Goal: Information Seeking & Learning: Learn about a topic

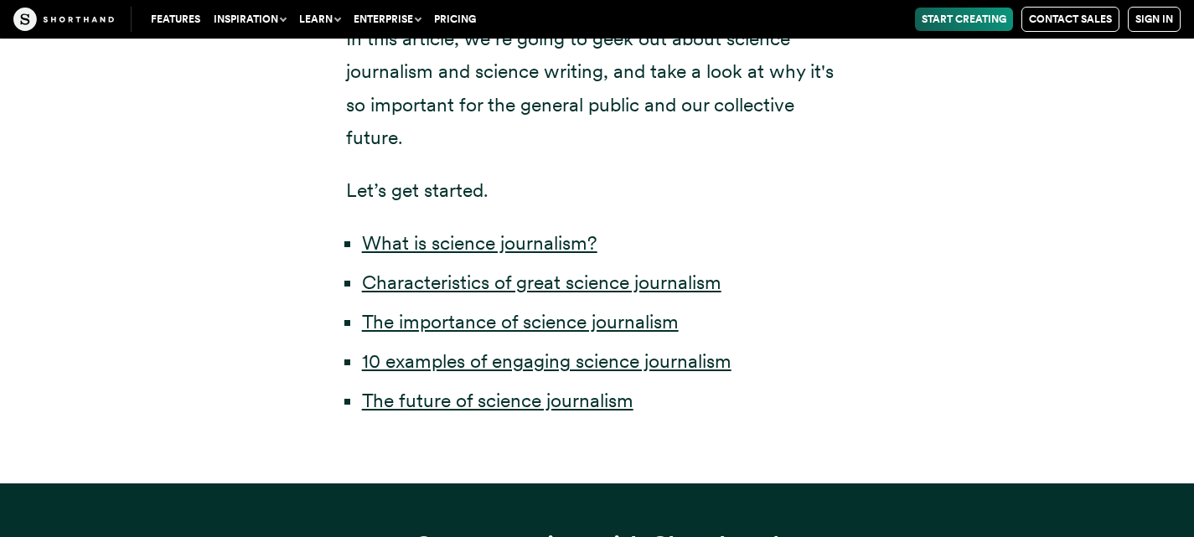
scroll to position [879, 0]
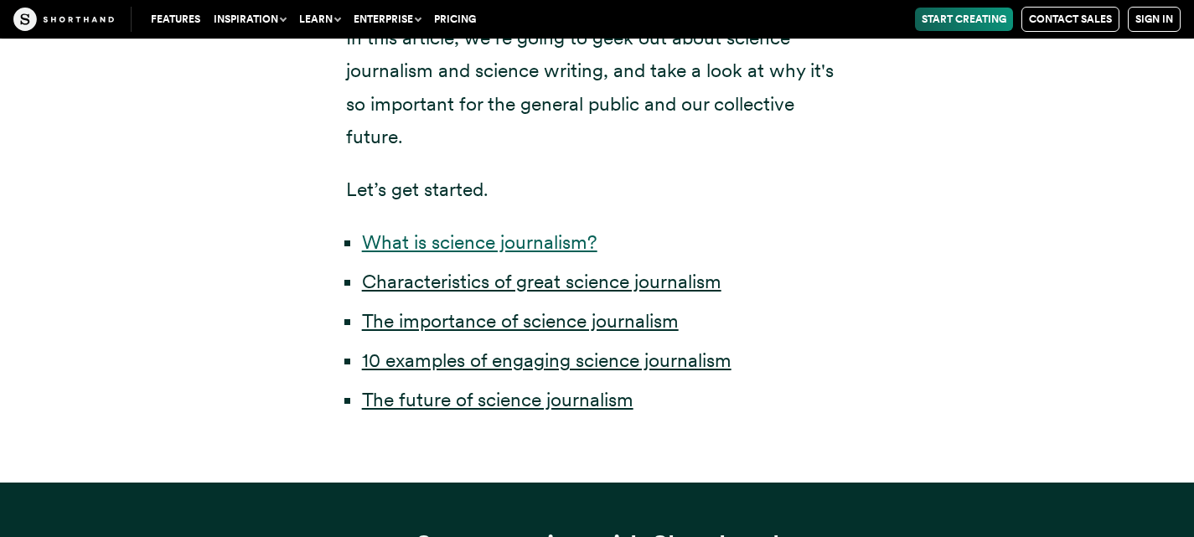
click at [473, 246] on link "What is science journalism?" at bounding box center [479, 241] width 235 height 23
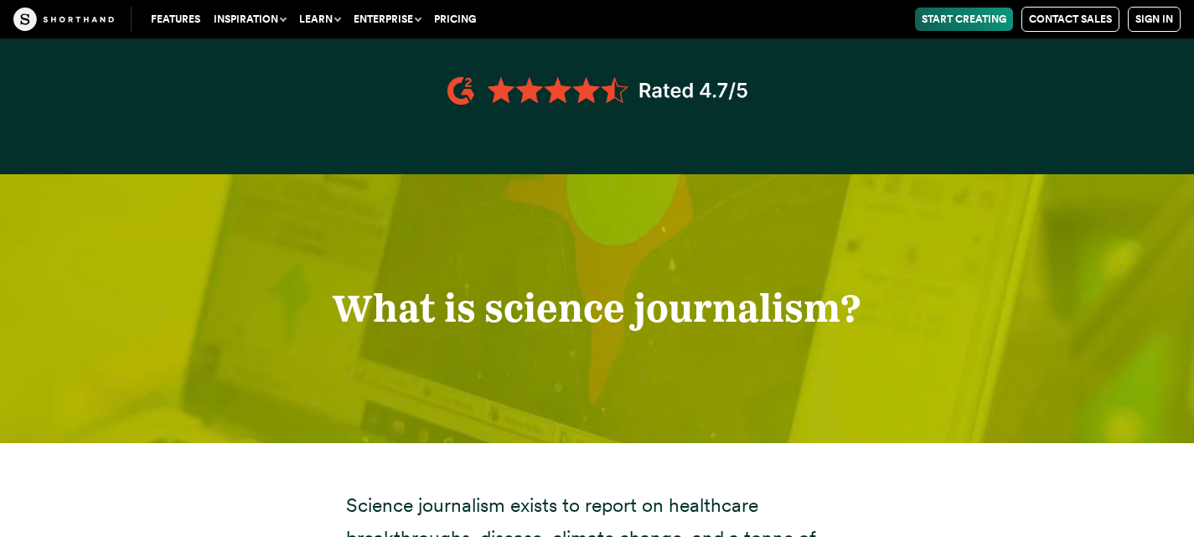
scroll to position [1710, 0]
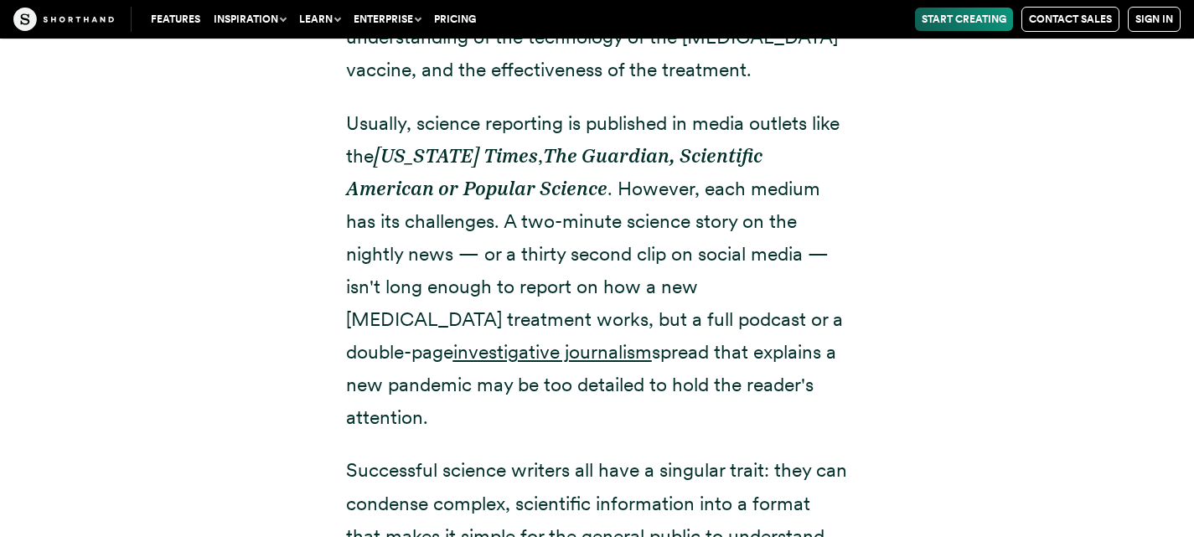
scroll to position [2260, 0]
click at [444, 59] on p "You may not understand mRNA like a genetic researcher, but, thanks to media cov…" at bounding box center [597, 20] width 503 height 131
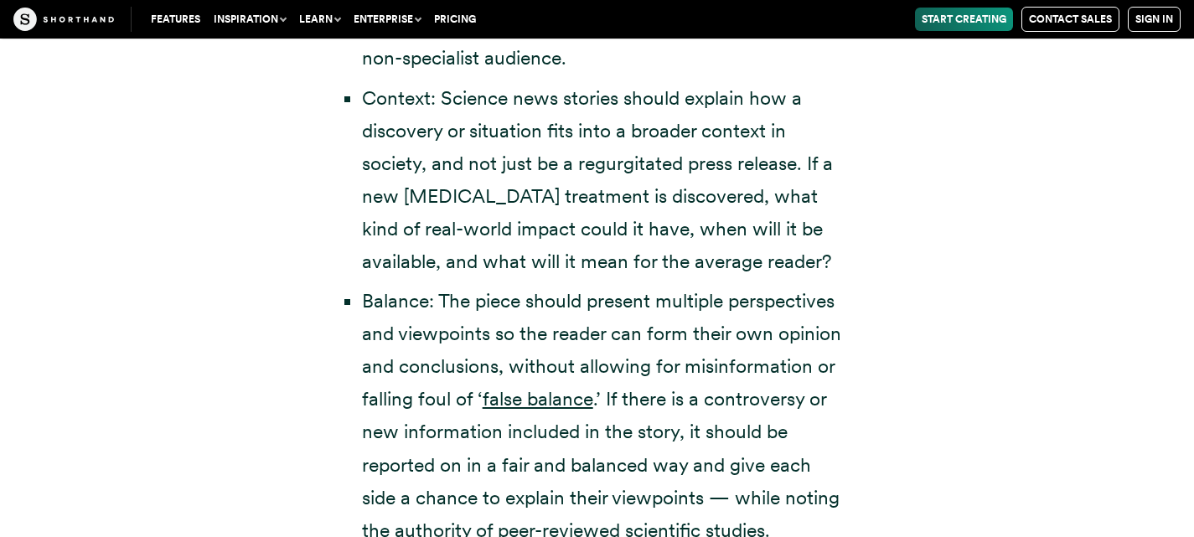
scroll to position [3833, 0]
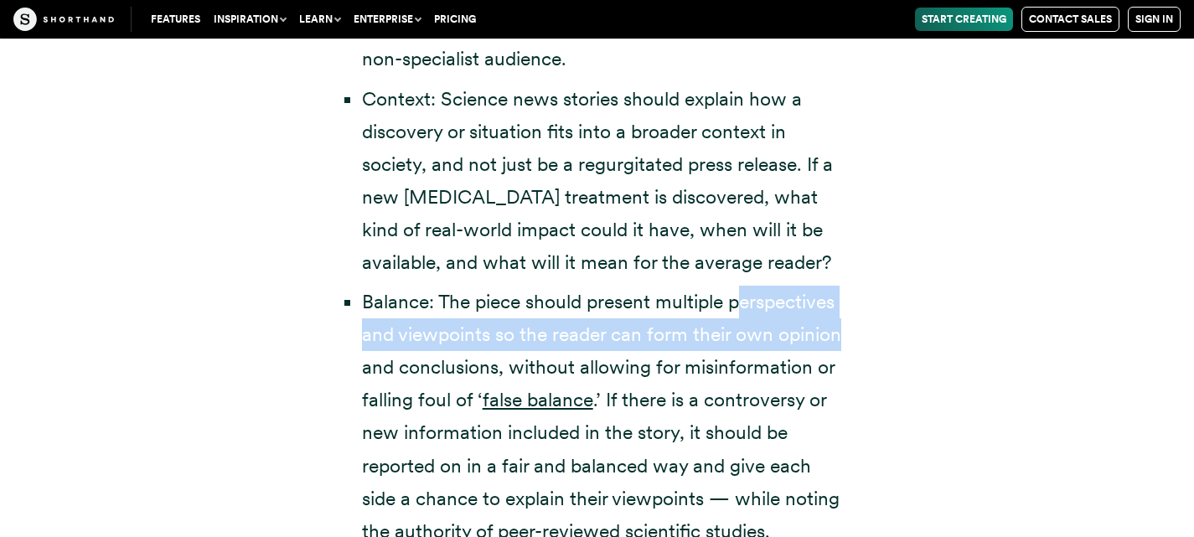
drag, startPoint x: 747, startPoint y: 271, endPoint x: 897, endPoint y: 303, distance: 153.3
click at [897, 303] on div "Science journalists must report on complex subjects so the average reader can u…" at bounding box center [598, 72] width 1140 height 1451
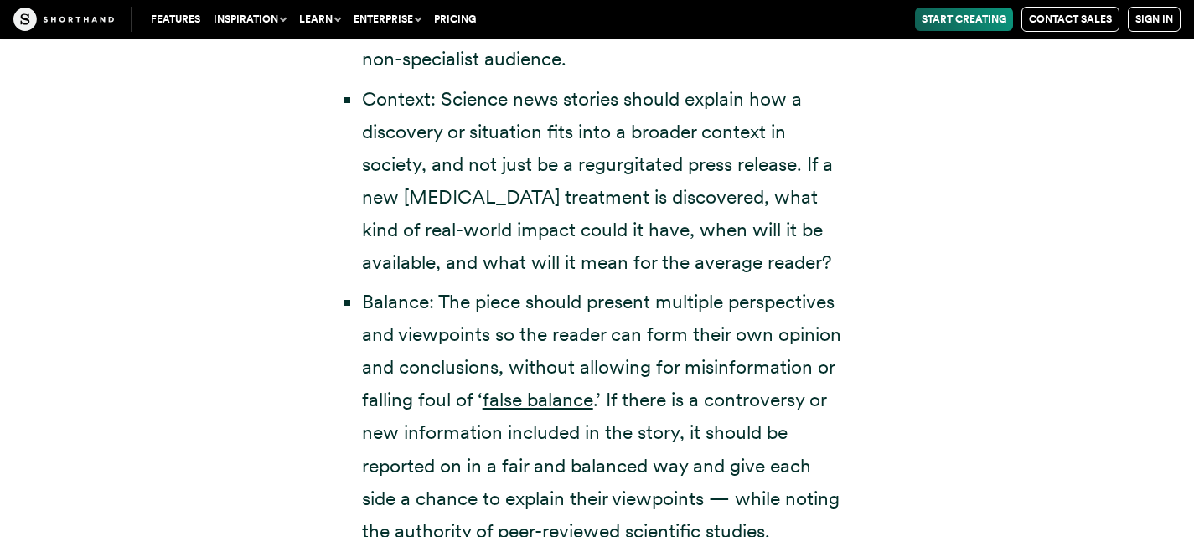
click at [299, 342] on div "Science journalists must report on complex subjects so the average reader can u…" at bounding box center [598, 72] width 1140 height 1451
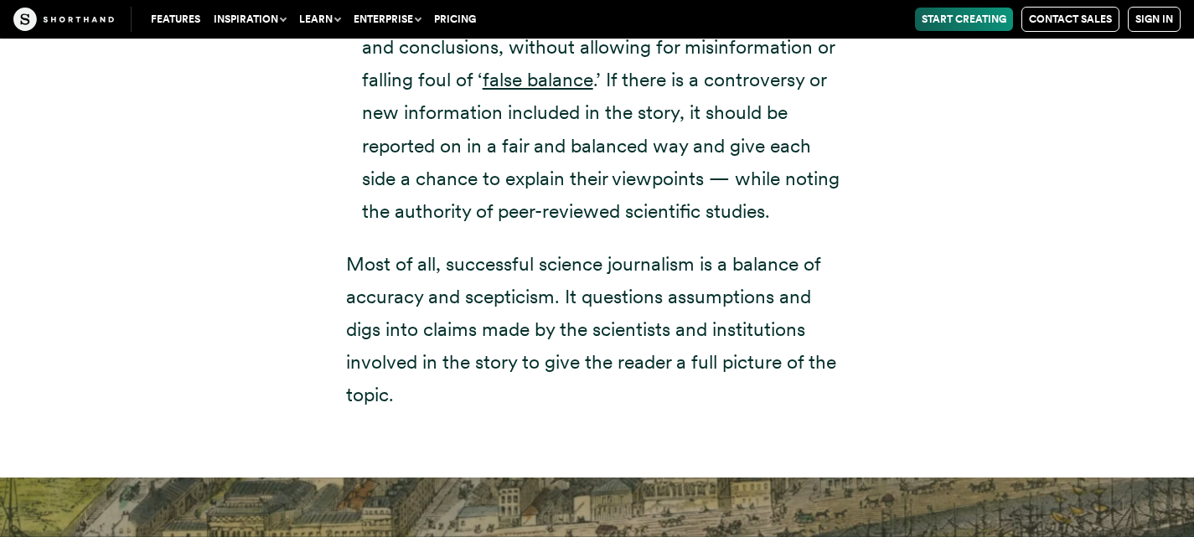
scroll to position [4154, 0]
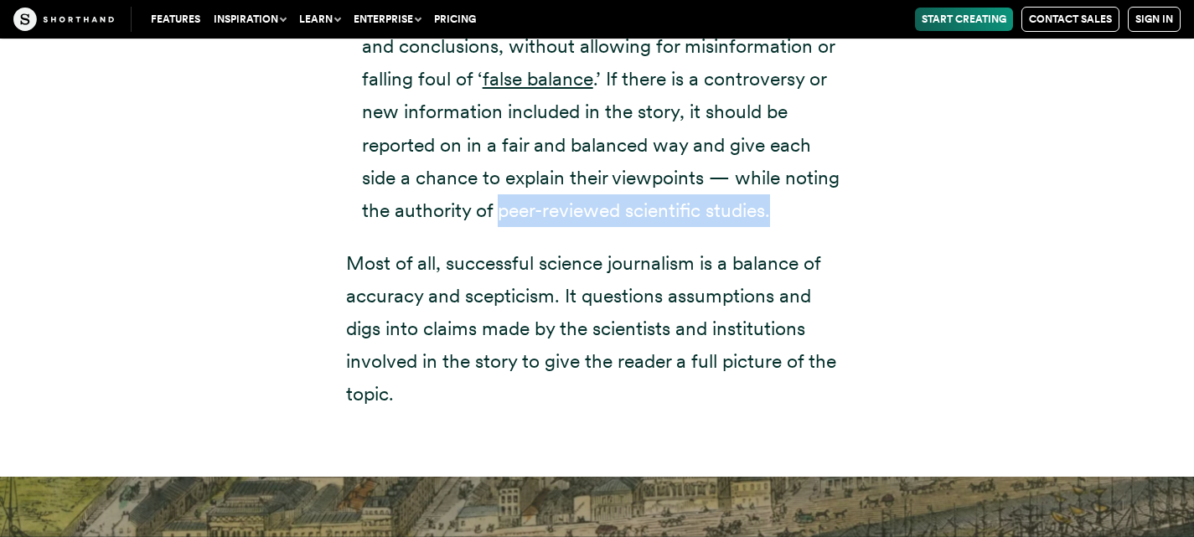
drag, startPoint x: 496, startPoint y: 173, endPoint x: 784, endPoint y: 160, distance: 288.5
click at [784, 160] on li "Balance: The piece should present multiple perspectives and viewpoints so the r…" at bounding box center [605, 96] width 487 height 262
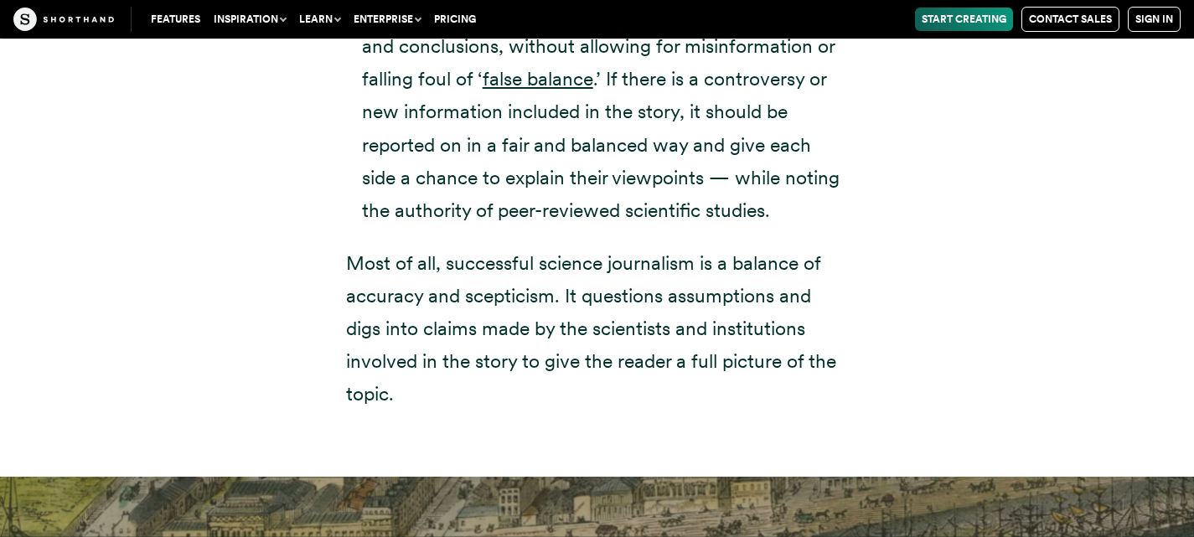
drag, startPoint x: 891, startPoint y: 255, endPoint x: 918, endPoint y: 261, distance: 27.6
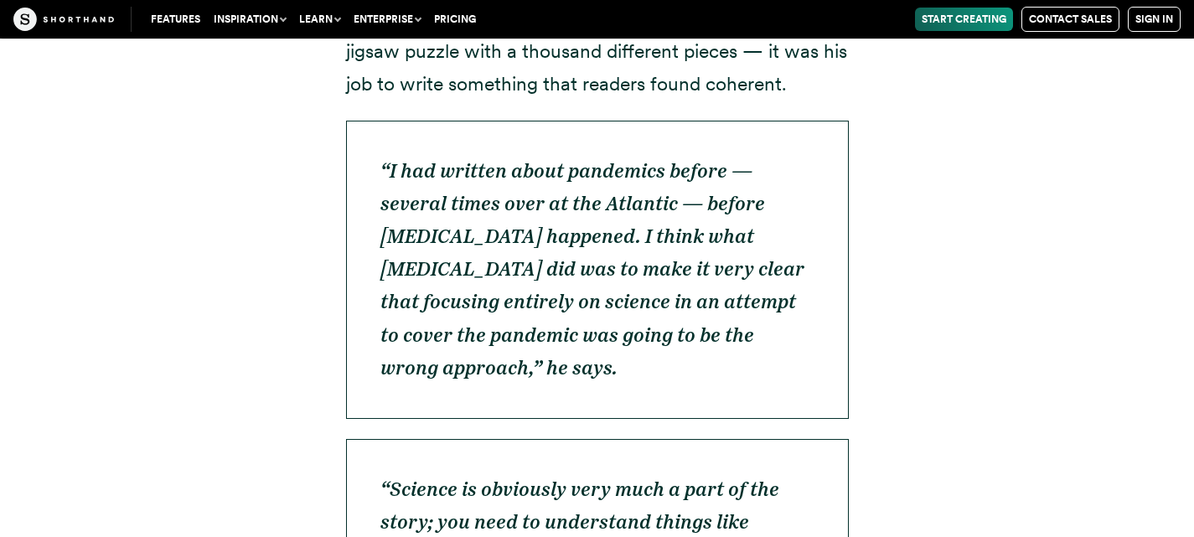
scroll to position [5688, 0]
click at [380, 158] on em "“I had written about pandemics before — several times over at the Atlantic — be…" at bounding box center [592, 268] width 424 height 220
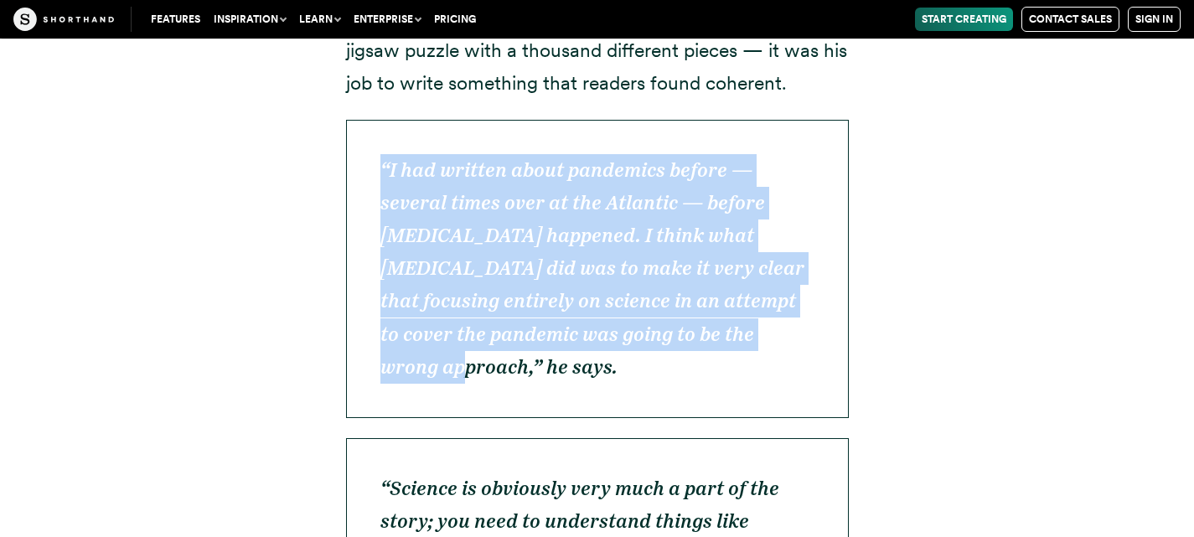
drag, startPoint x: 380, startPoint y: 103, endPoint x: 845, endPoint y: 307, distance: 507.0
click at [845, 307] on p "“I had written about pandemics before — several times over at the Atlantic — be…" at bounding box center [597, 269] width 503 height 298
click at [201, 272] on div "If we all think about the last time we had to grasp an incredibly complex scien…" at bounding box center [598, 420] width 1140 height 2418
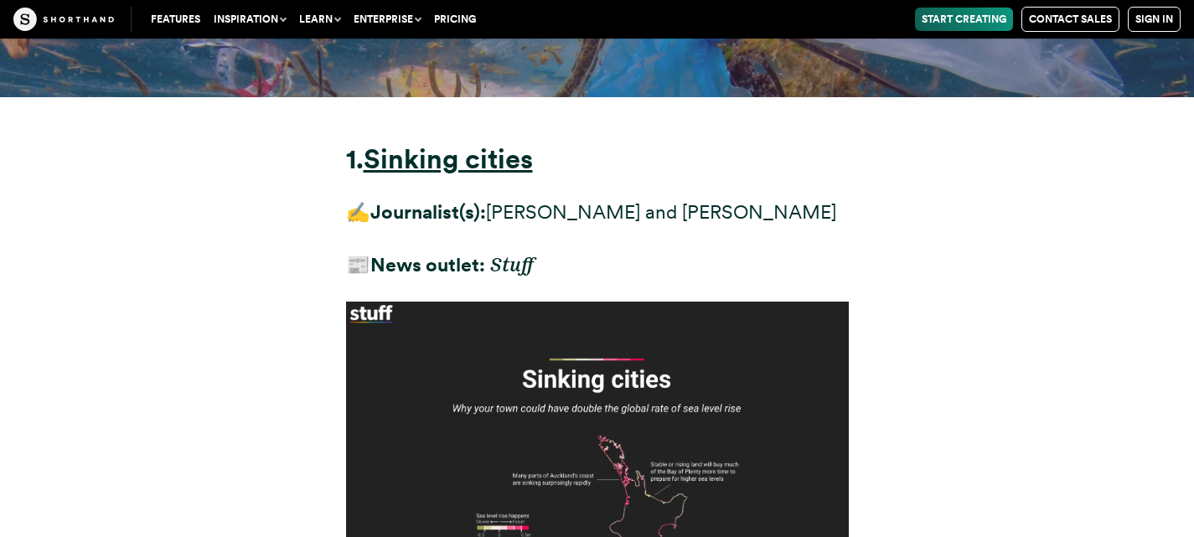
scroll to position [7489, 0]
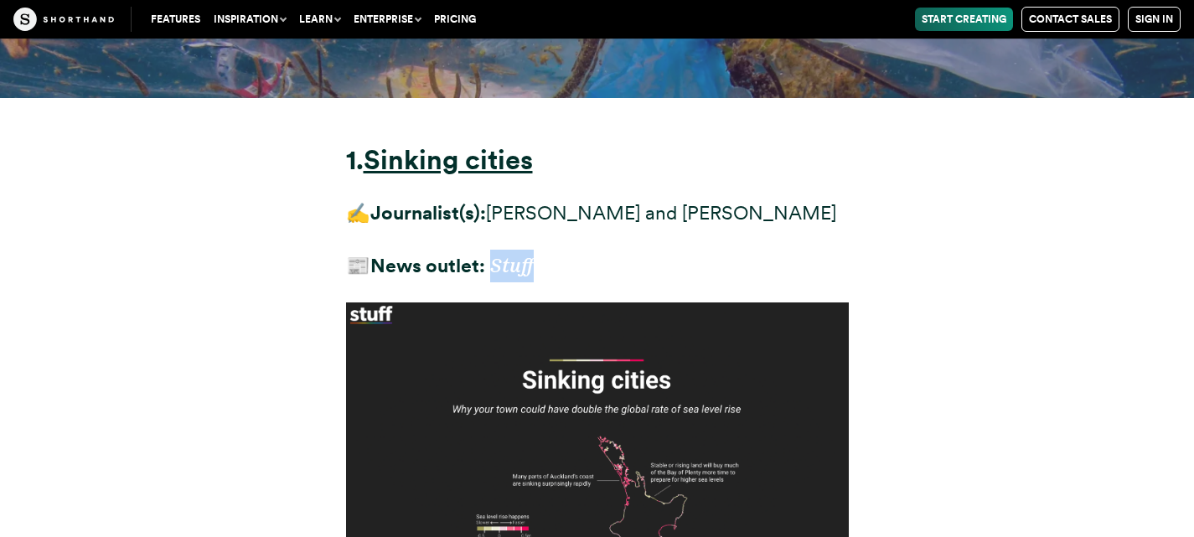
drag, startPoint x: 500, startPoint y: 173, endPoint x: 583, endPoint y: 169, distance: 83.1
click at [583, 250] on p "📰 News outlet: Stuff" at bounding box center [597, 266] width 503 height 33
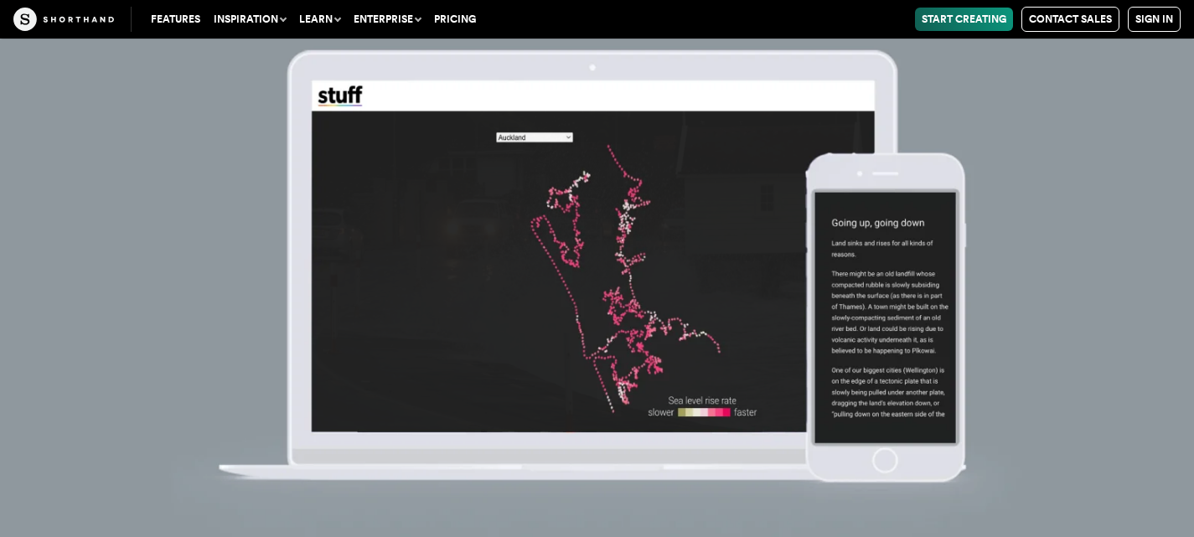
scroll to position [9075, 0]
click at [563, 139] on img at bounding box center [597, 268] width 1194 height 537
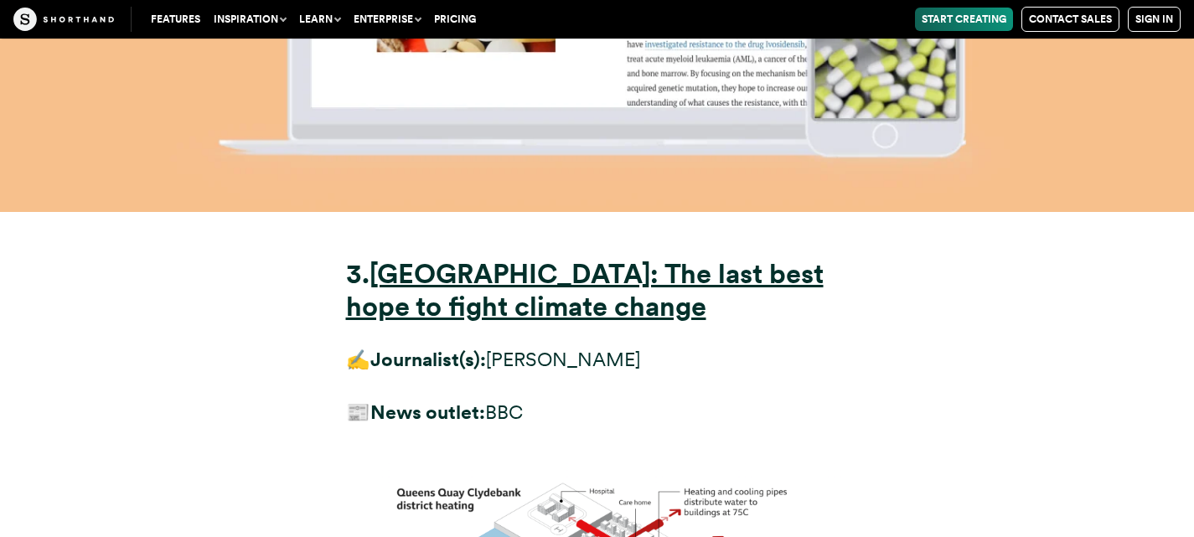
scroll to position [11973, 0]
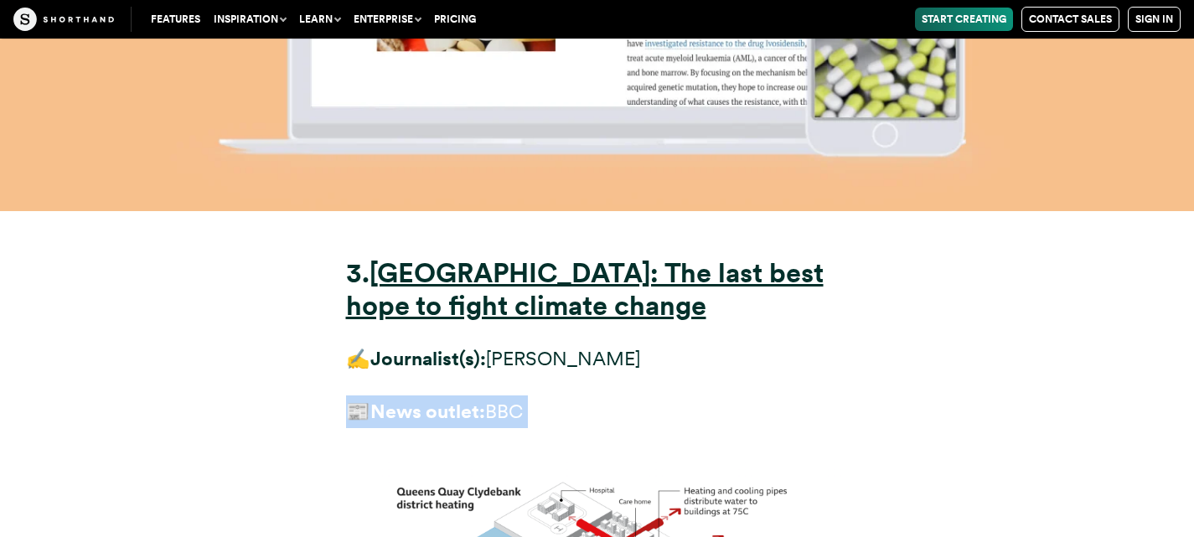
drag, startPoint x: 311, startPoint y: 254, endPoint x: 308, endPoint y: 120, distance: 134.1
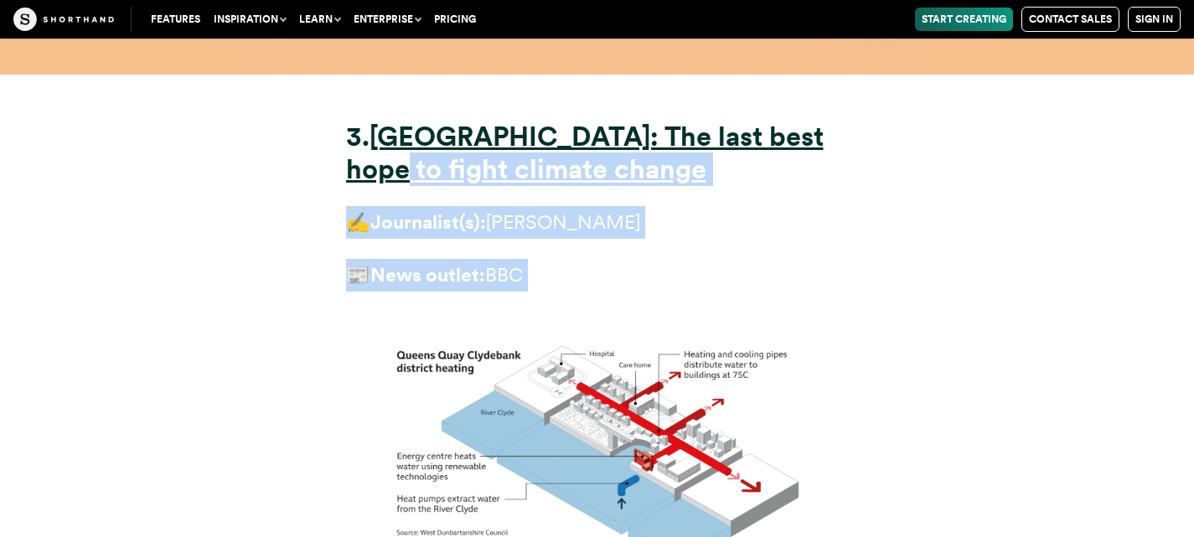
scroll to position [12111, 0]
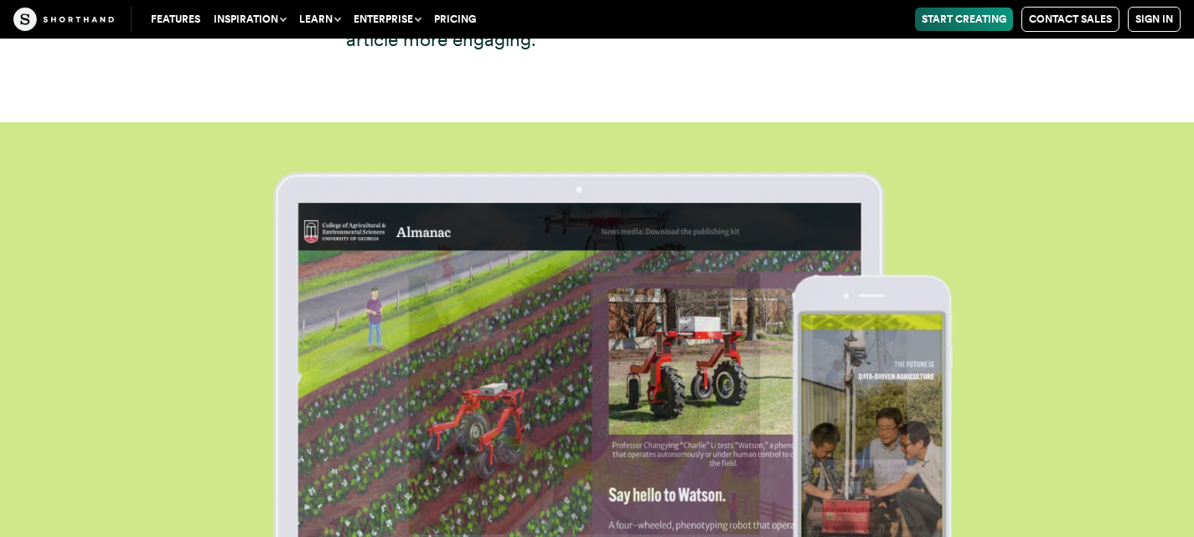
scroll to position [15587, 0]
click at [163, 202] on img at bounding box center [597, 390] width 1194 height 537
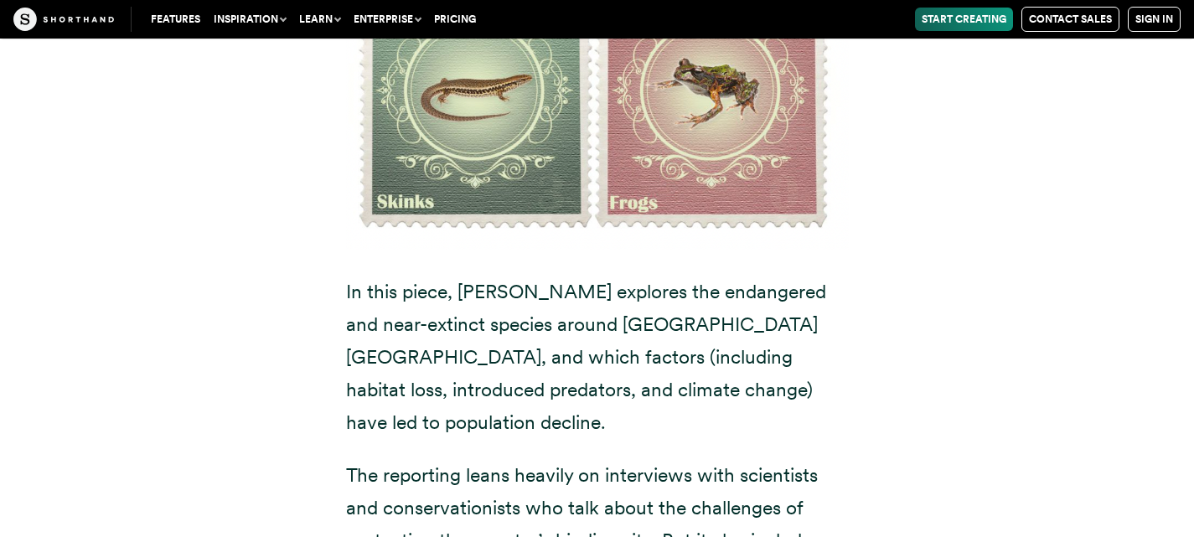
scroll to position [17363, 0]
click at [243, 297] on div "5. Aotearoa’s vanishing species ✍️ Journalist: [PERSON_NAME] 📰 News outlet: RNZ" at bounding box center [598, 208] width 1140 height 1527
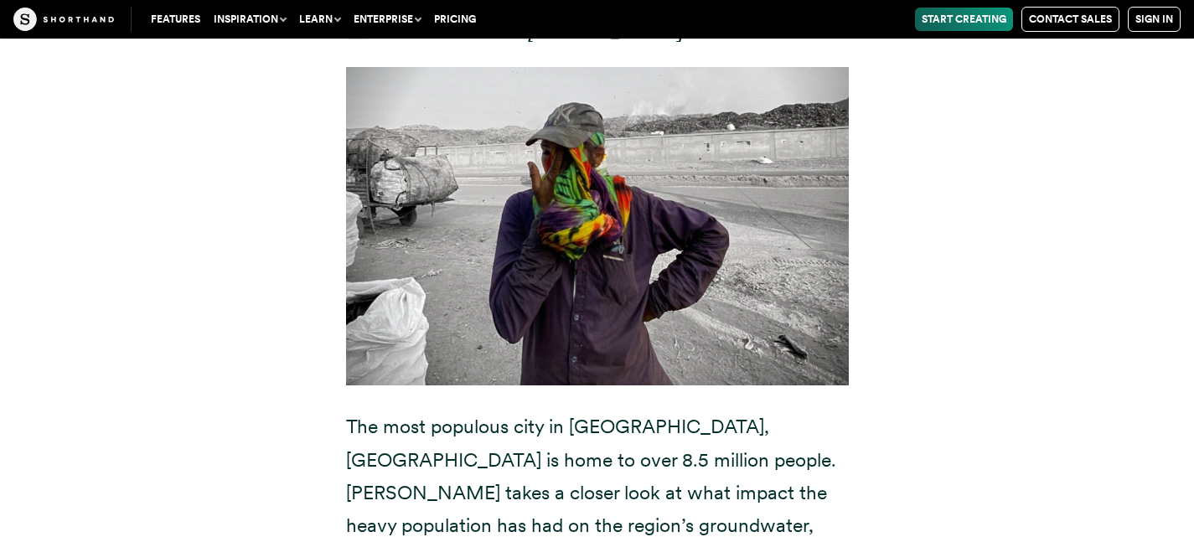
scroll to position [19671, 0]
